Goal: Obtain resource: Download file/media

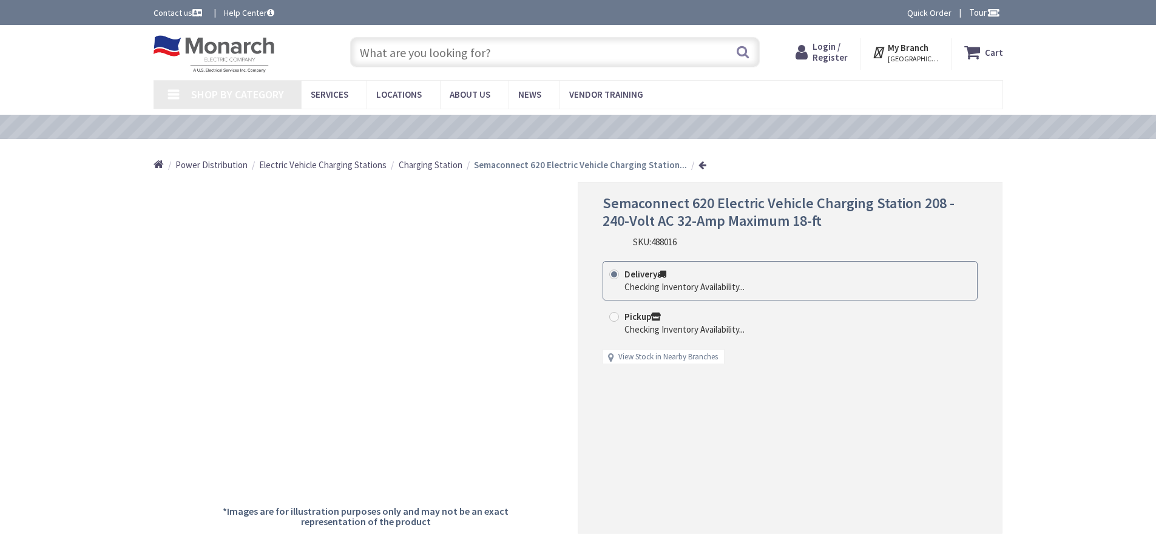
type input "[PERSON_NAME][GEOGRAPHIC_DATA], [STREET_ADDRESS][PERSON_NAME]"
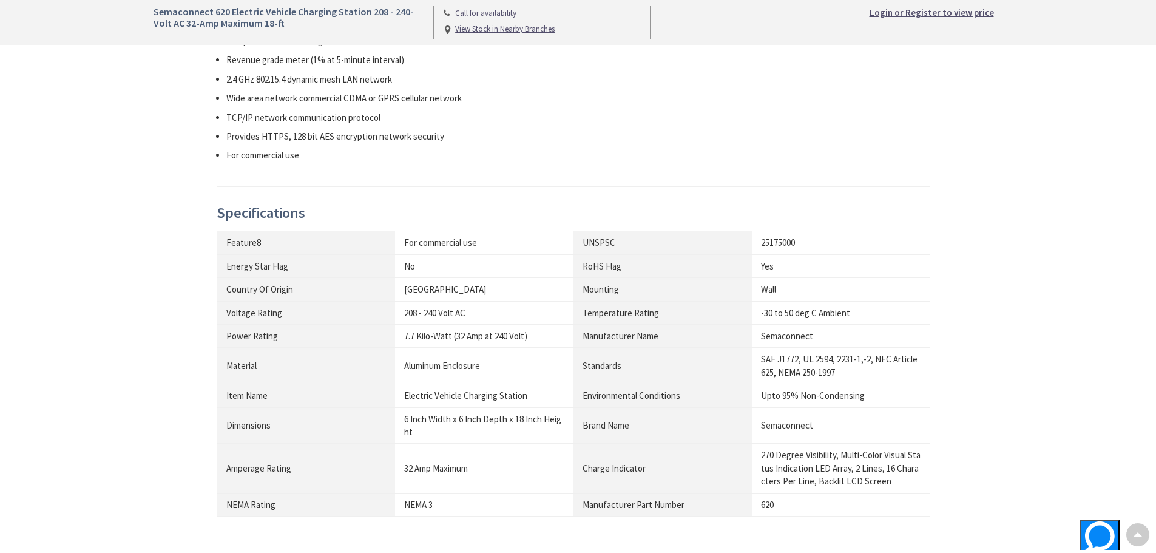
scroll to position [323, 0]
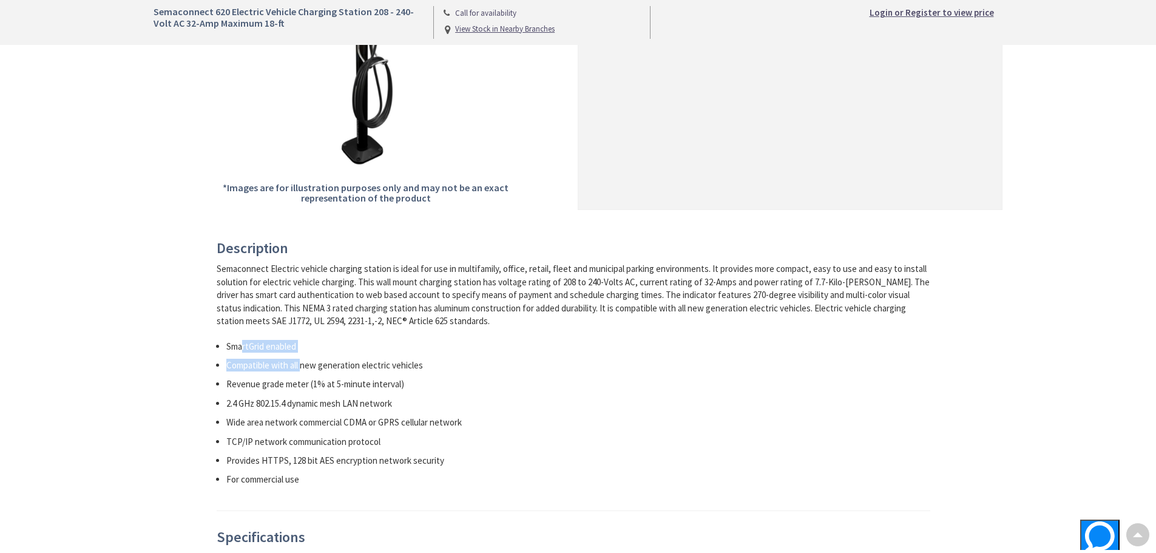
drag, startPoint x: 304, startPoint y: 353, endPoint x: 243, endPoint y: 347, distance: 61.5
click at [243, 347] on ul "SmartGrid enabled Compatible with all new generation electric vehicles Revenue …" at bounding box center [574, 413] width 714 height 146
click at [237, 346] on li "SmartGrid enabled" at bounding box center [578, 346] width 705 height 13
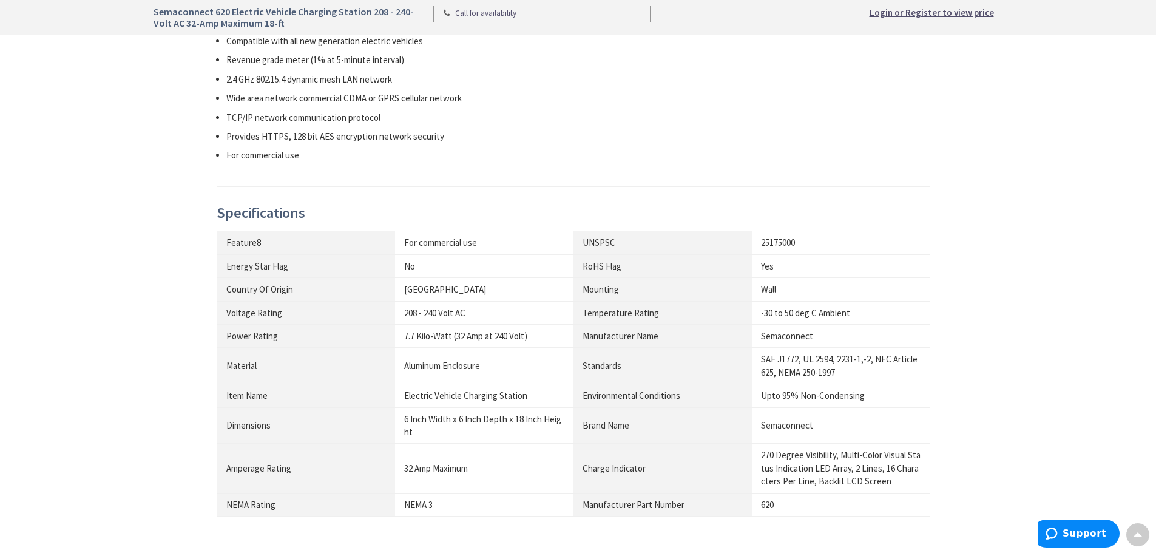
scroll to position [971, 0]
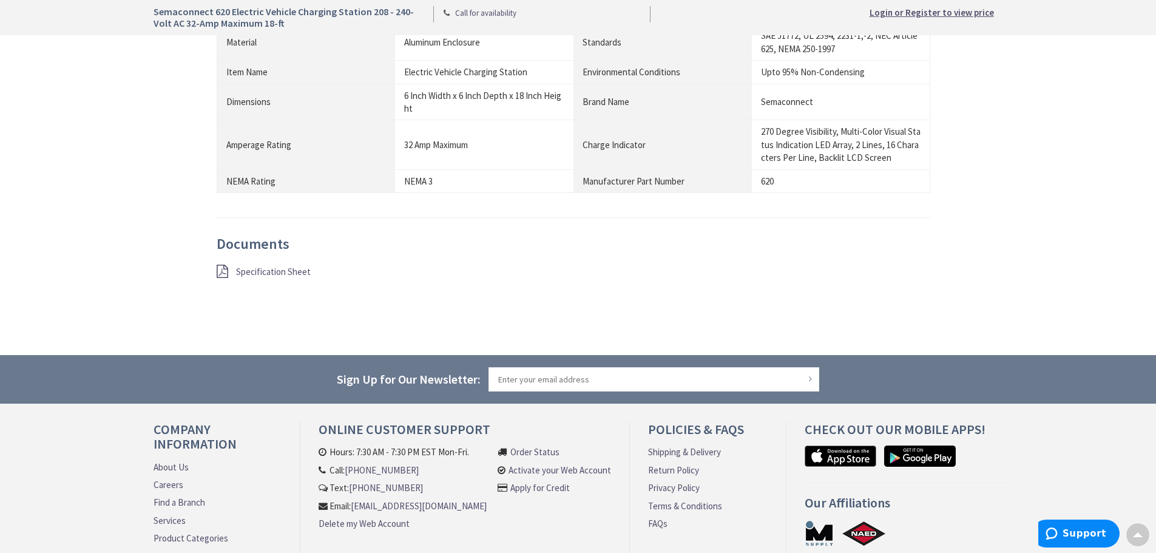
click at [282, 270] on span "Specification Sheet" at bounding box center [273, 272] width 75 height 12
